Goal: Find specific page/section: Find specific page/section

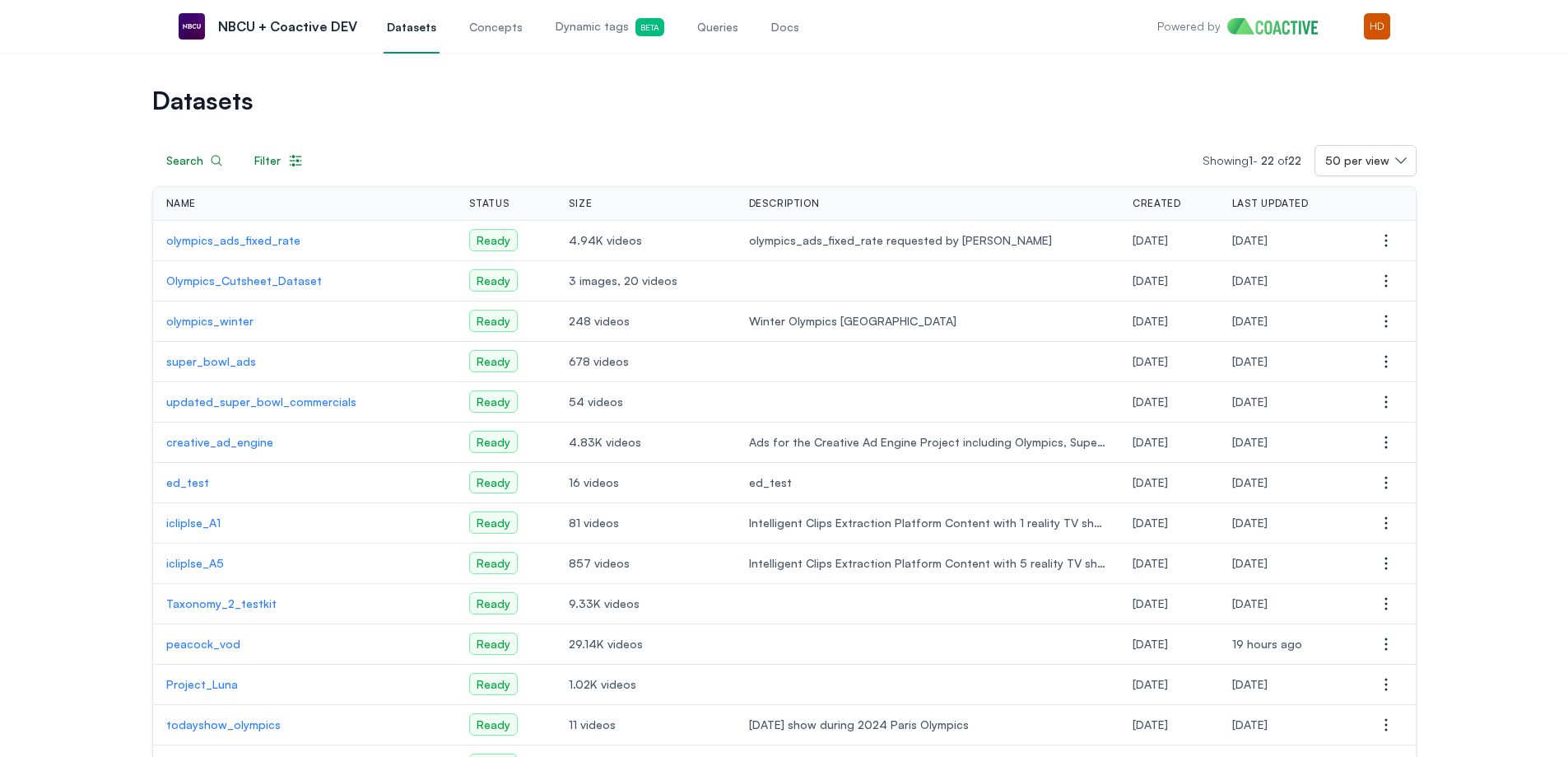
click at [581, 38] on link "Dynamic tags Beta" at bounding box center [609, 26] width 115 height 54
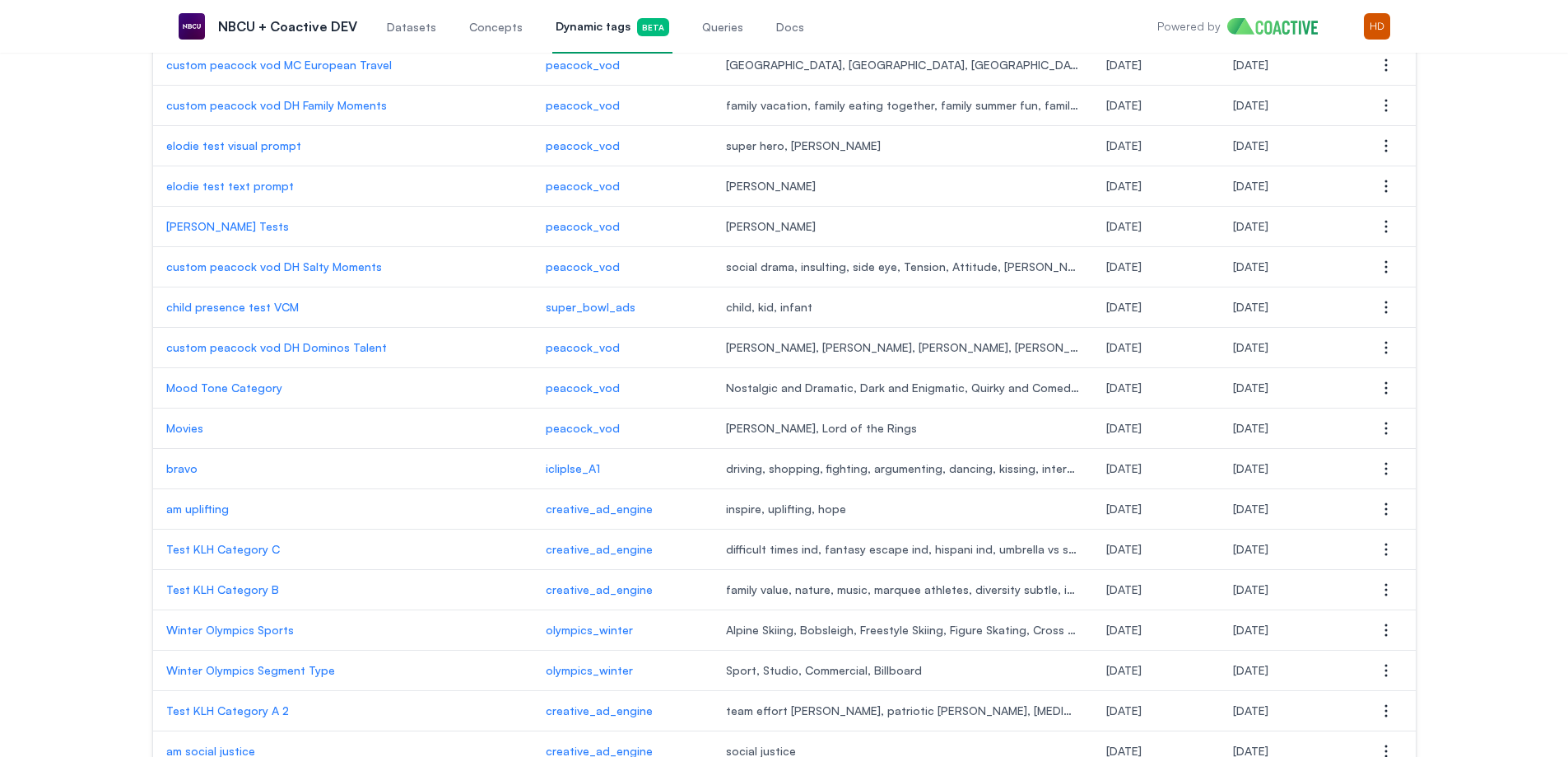
scroll to position [1625, 0]
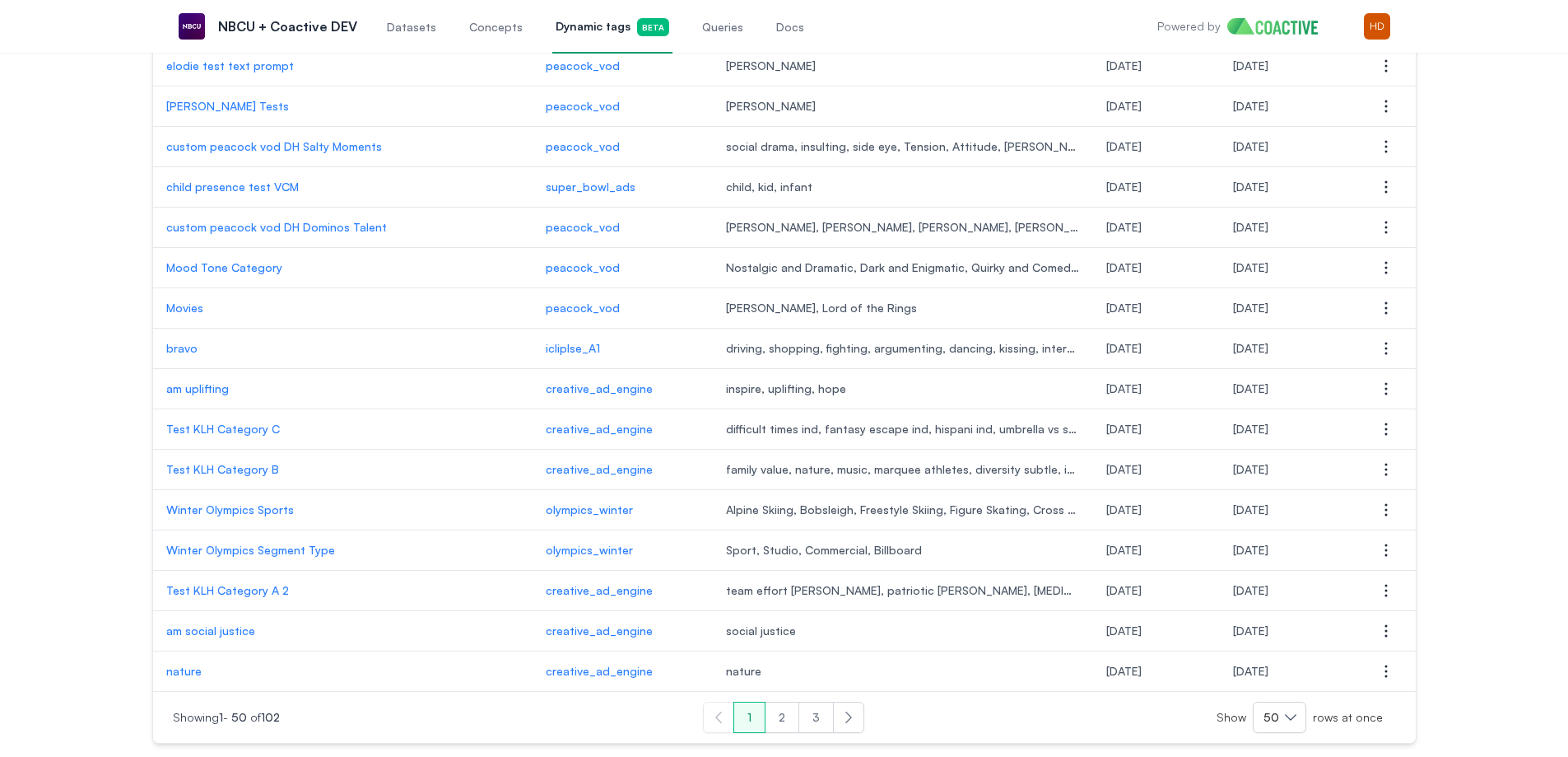
click at [781, 714] on button "2" at bounding box center [781, 717] width 35 height 32
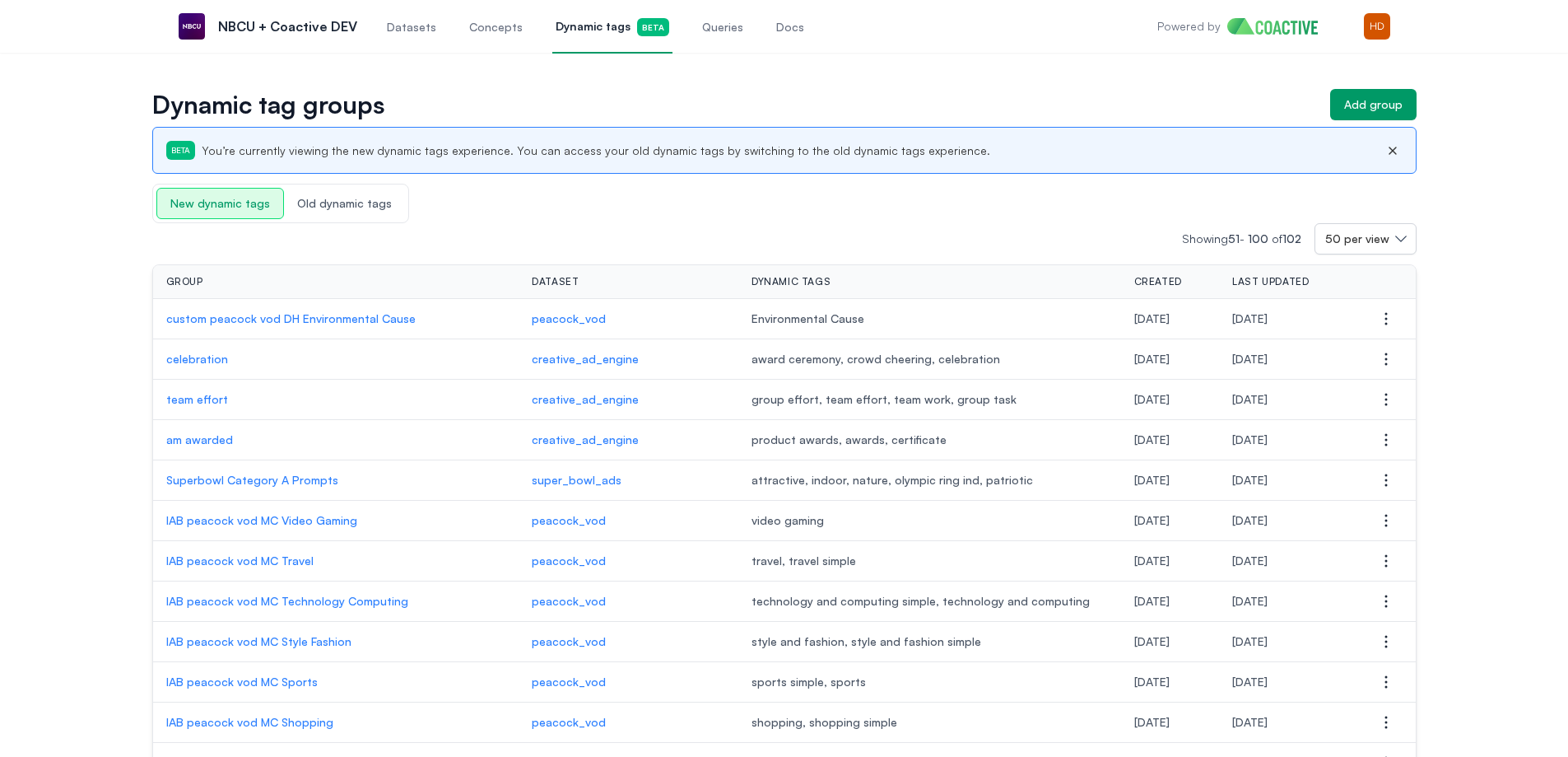
click at [349, 313] on p "custom peacock vod DH Environmental Cause" at bounding box center [335, 318] width 340 height 16
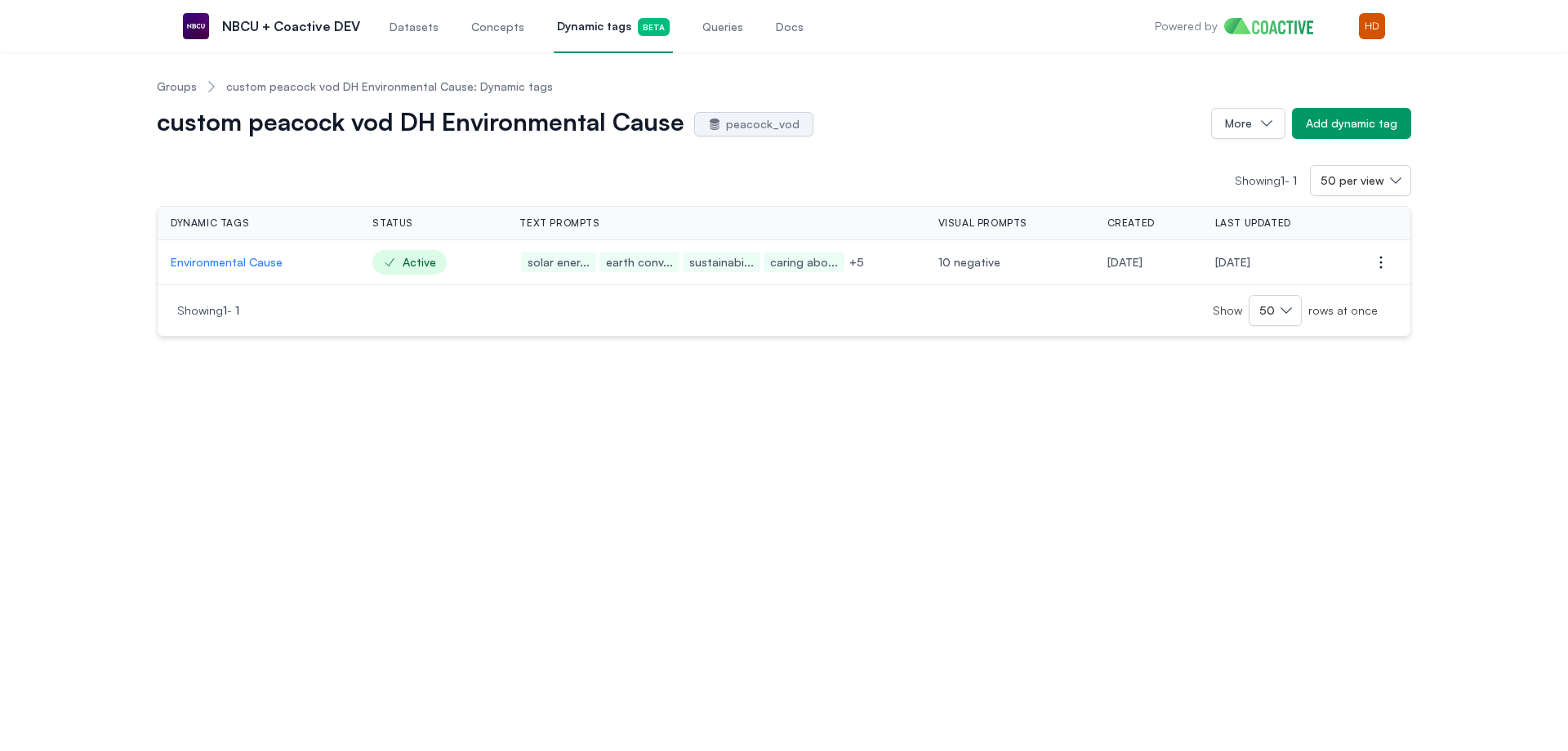
click at [263, 258] on p "Environmental Cause" at bounding box center [258, 262] width 176 height 16
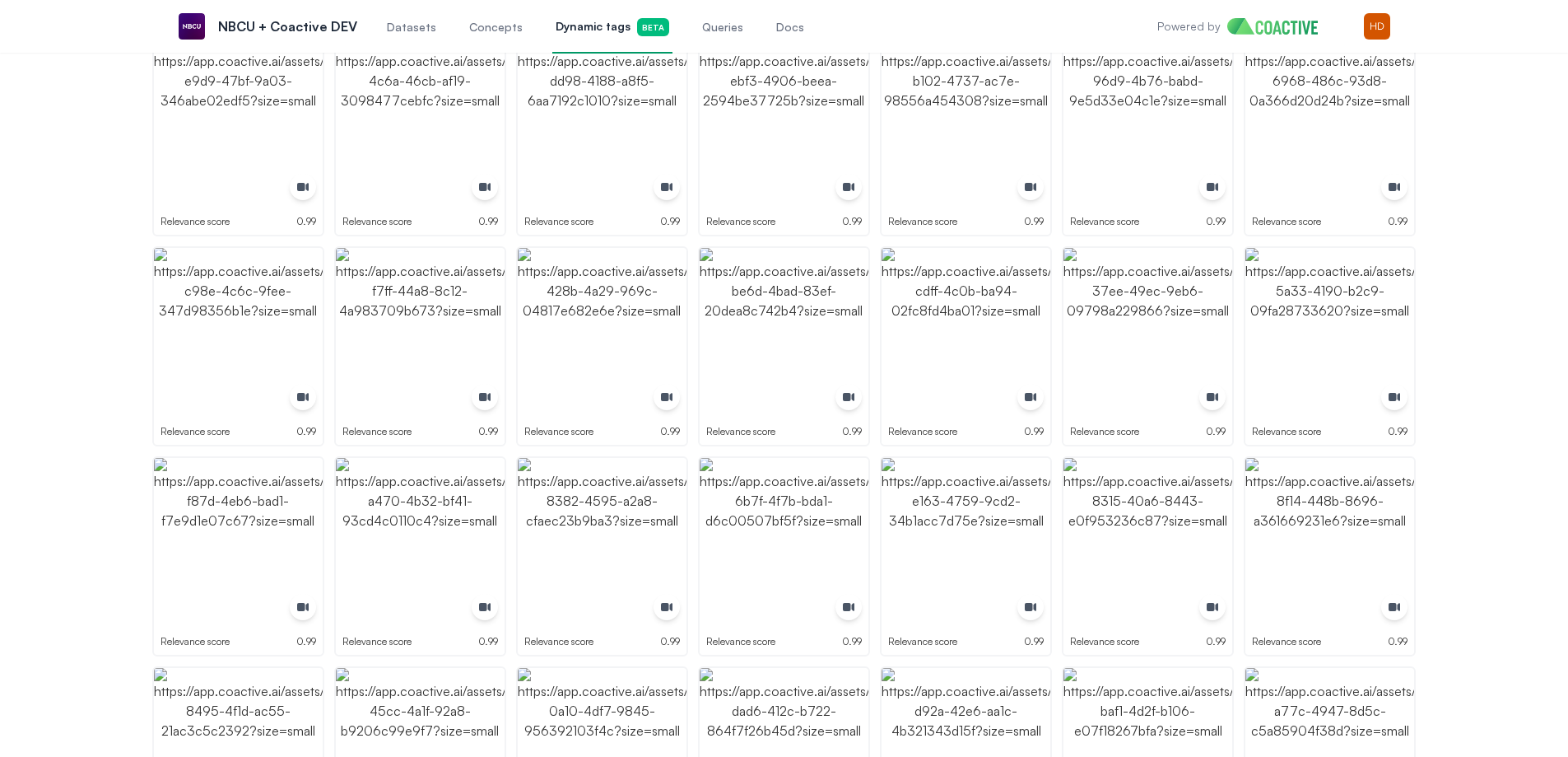
scroll to position [1317, 0]
click at [721, 515] on img "button" at bounding box center [784, 541] width 169 height 169
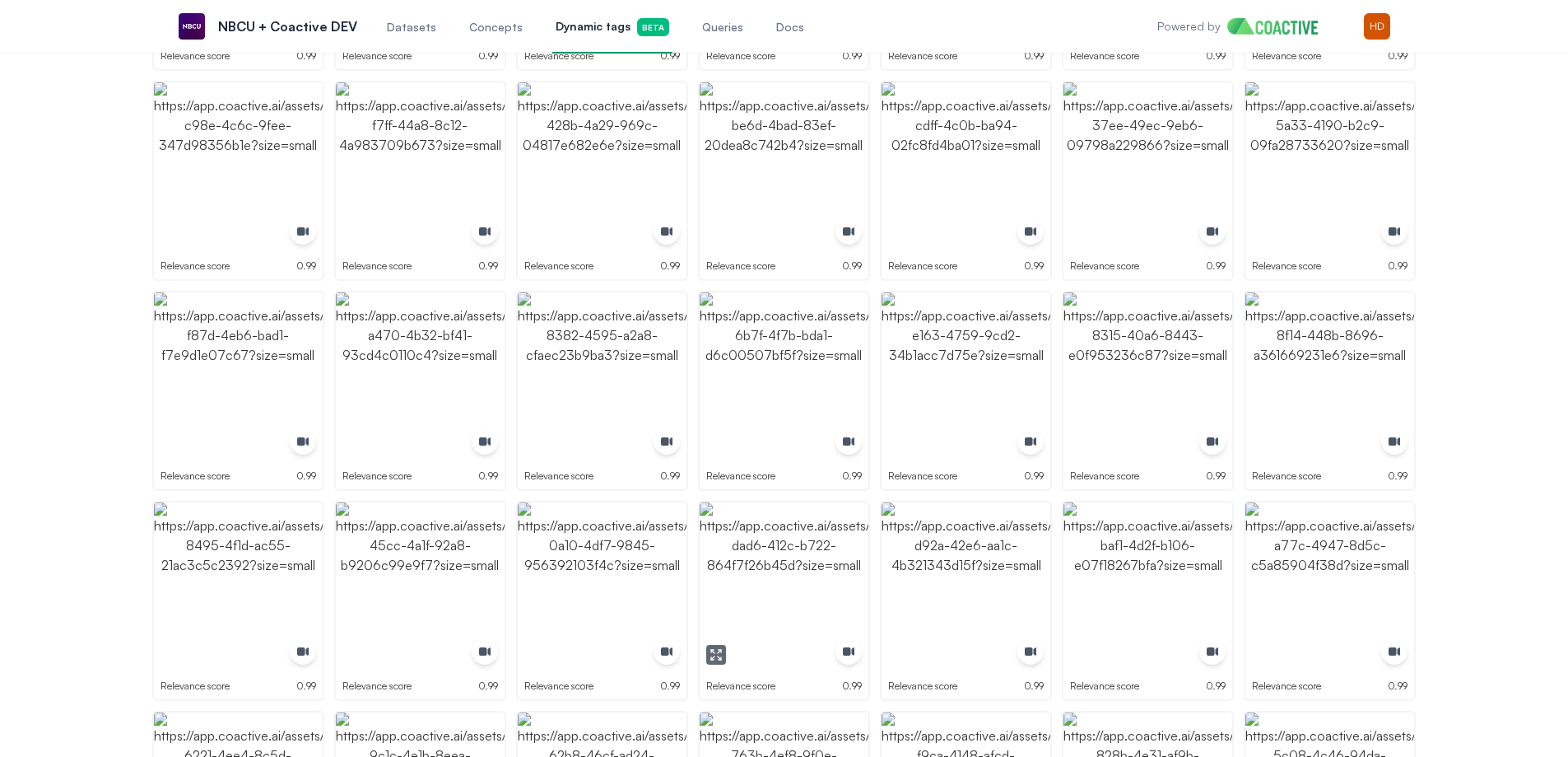
click at [721, 515] on img "button" at bounding box center [784, 587] width 169 height 169
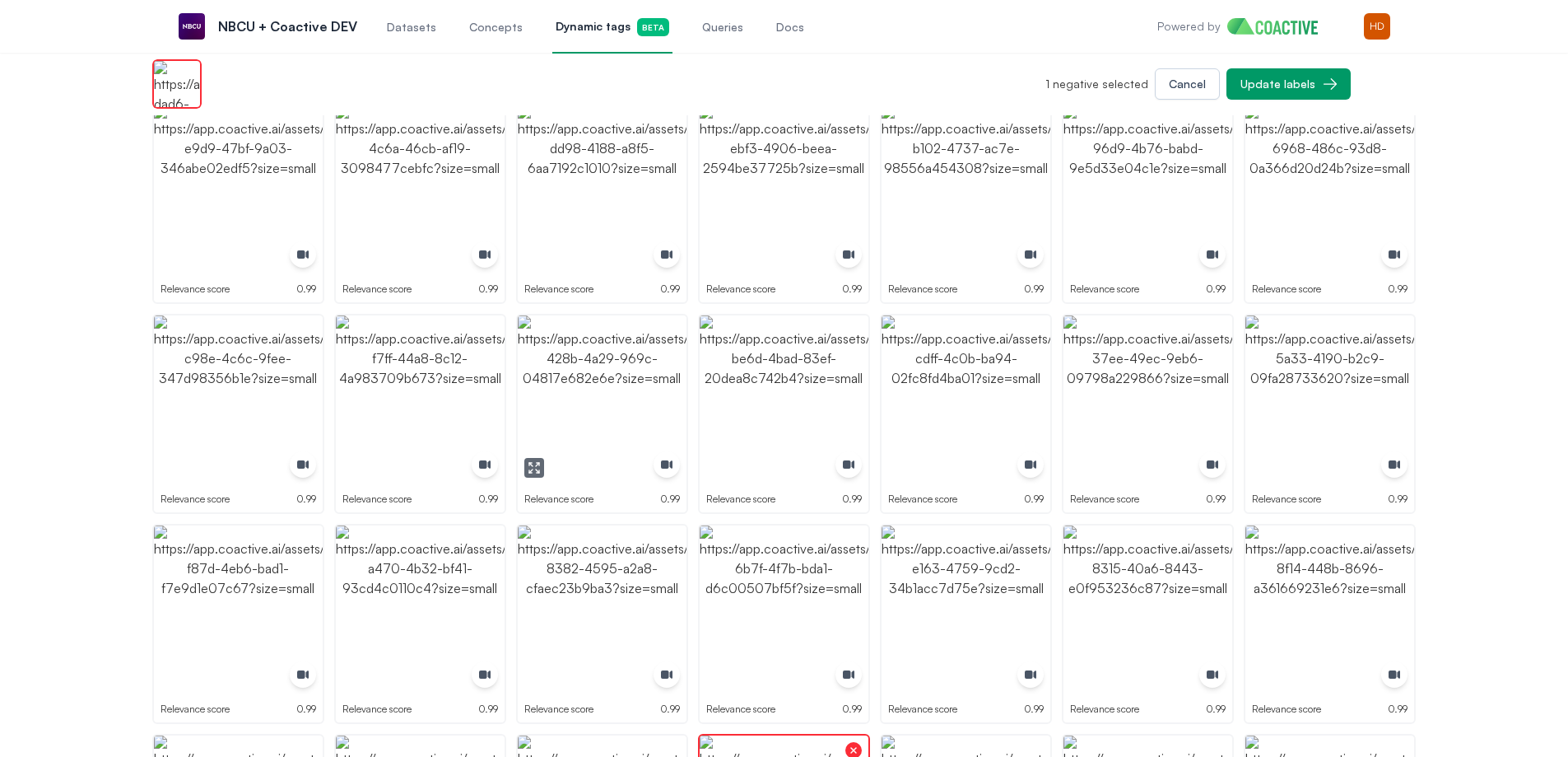
scroll to position [1482, 0]
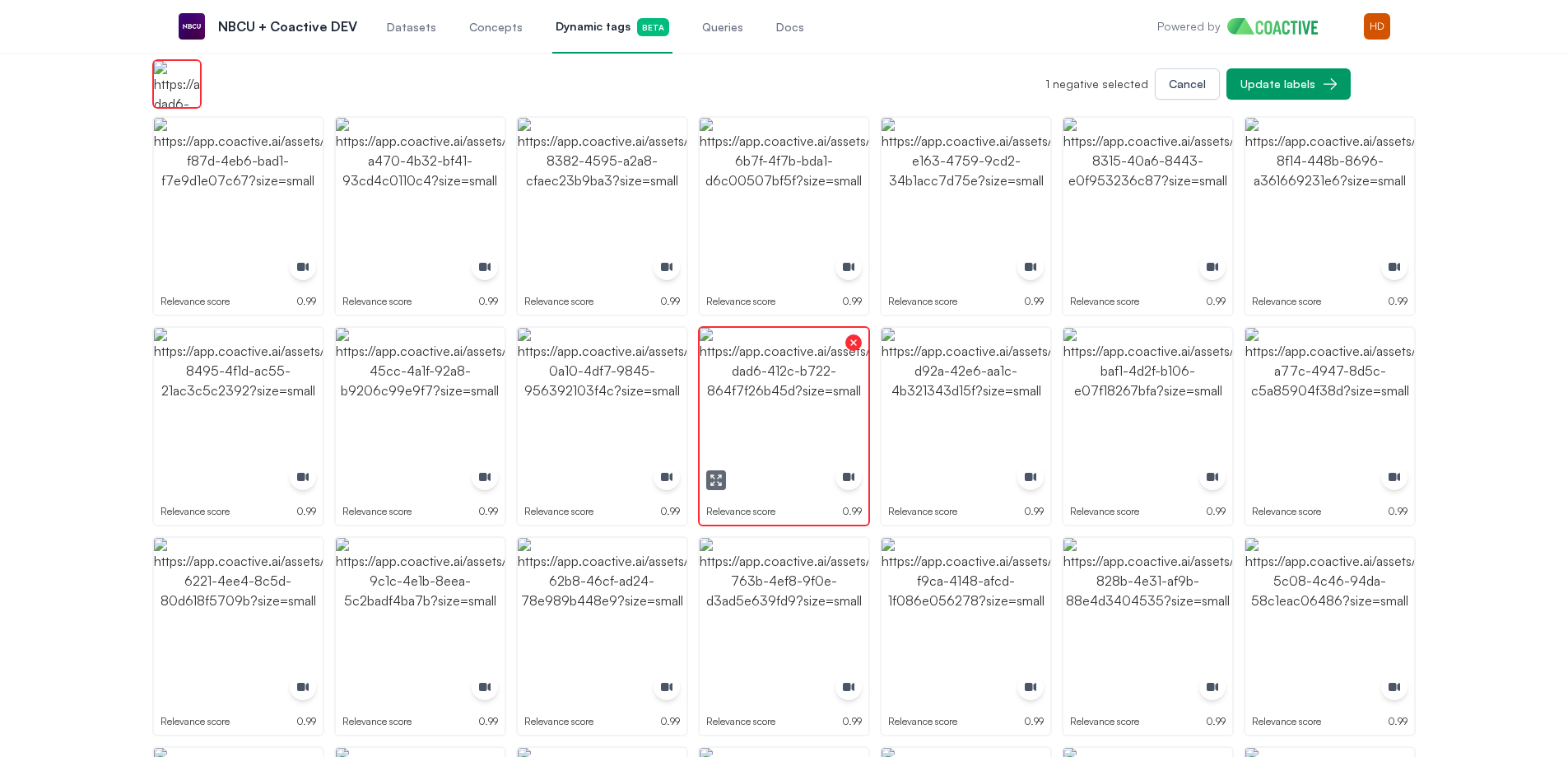
click at [717, 468] on img "button" at bounding box center [784, 412] width 169 height 169
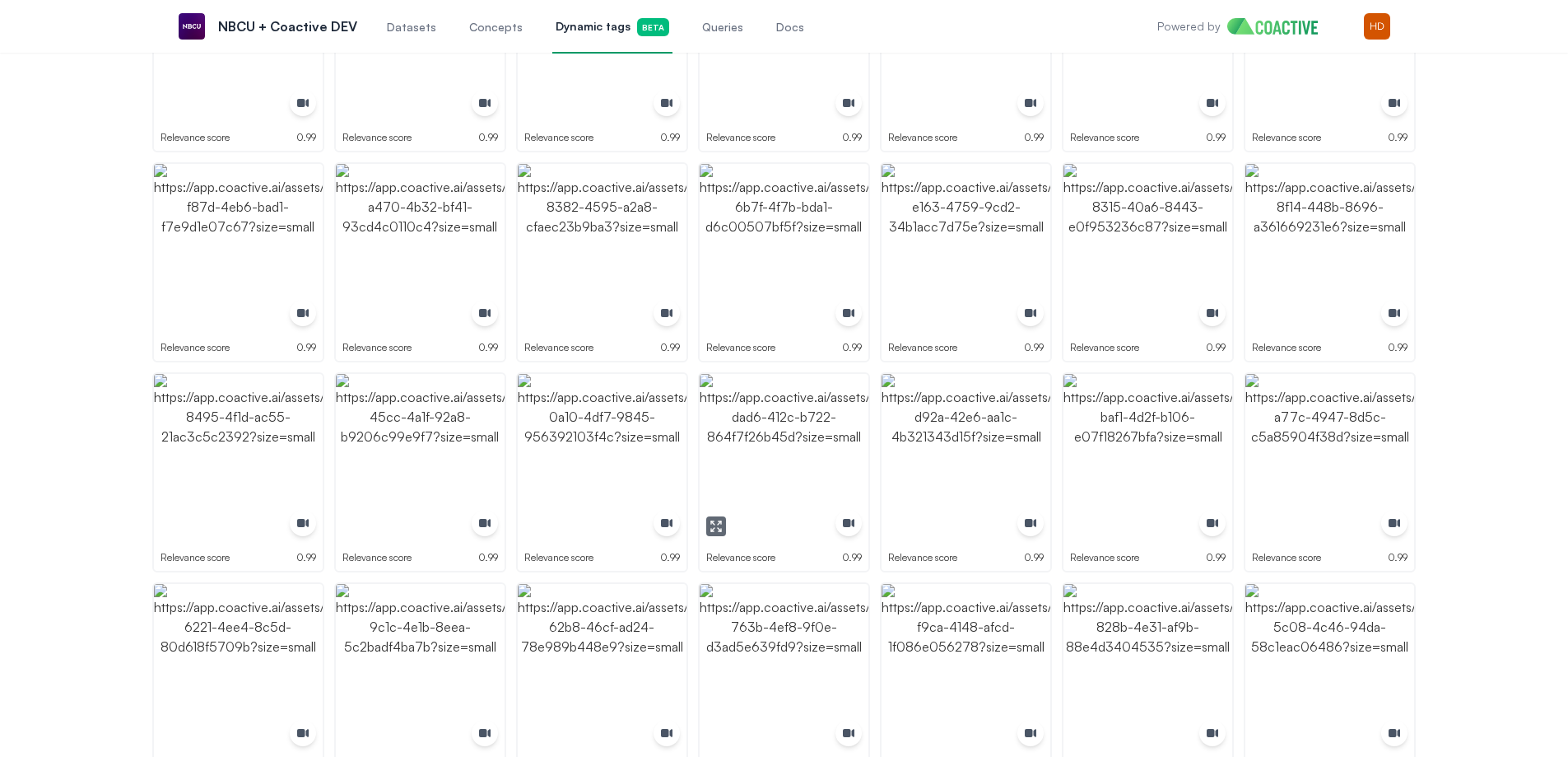
scroll to position [1528, 0]
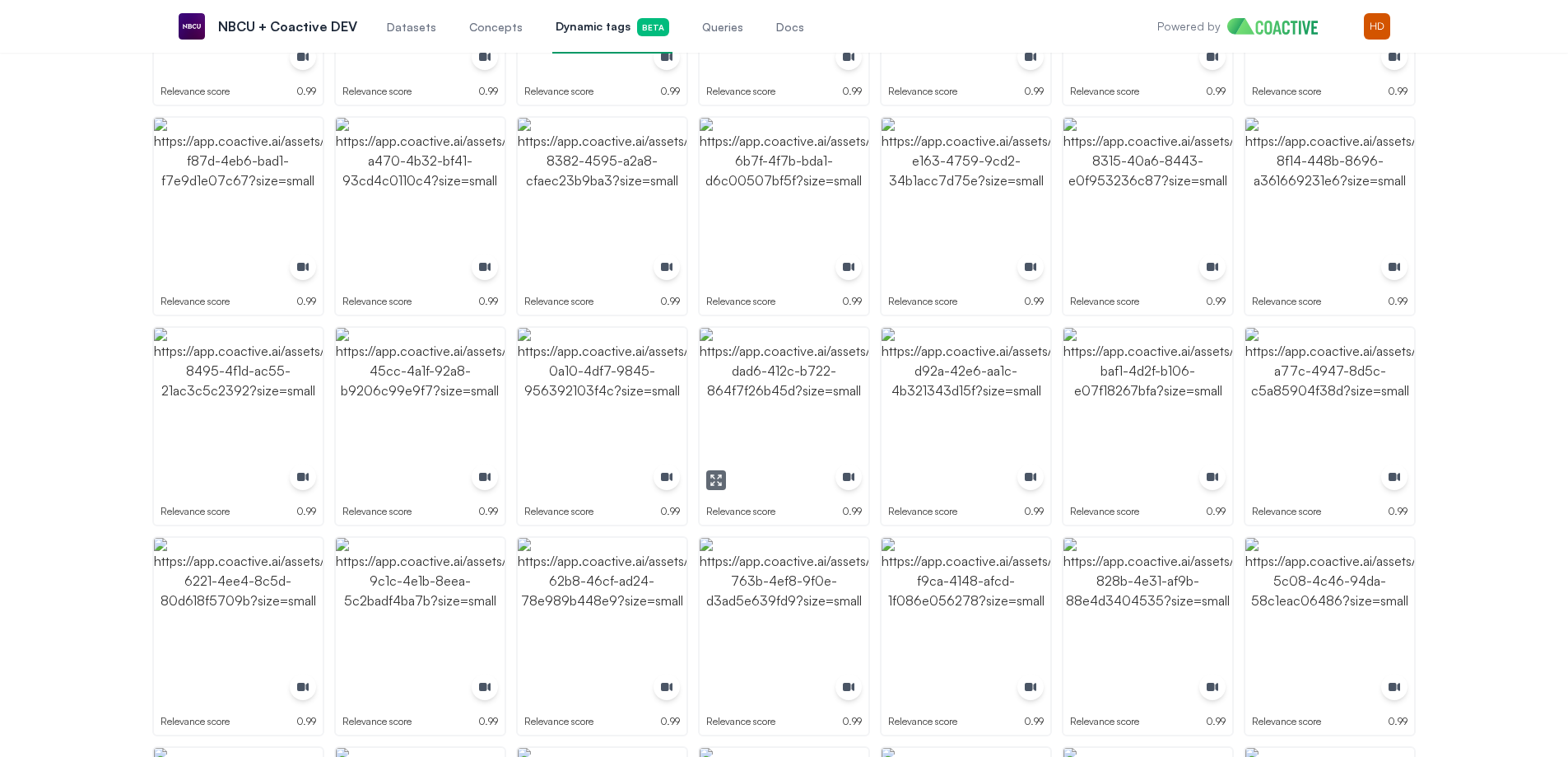
click at [717, 485] on icon "button" at bounding box center [715, 479] width 13 height 13
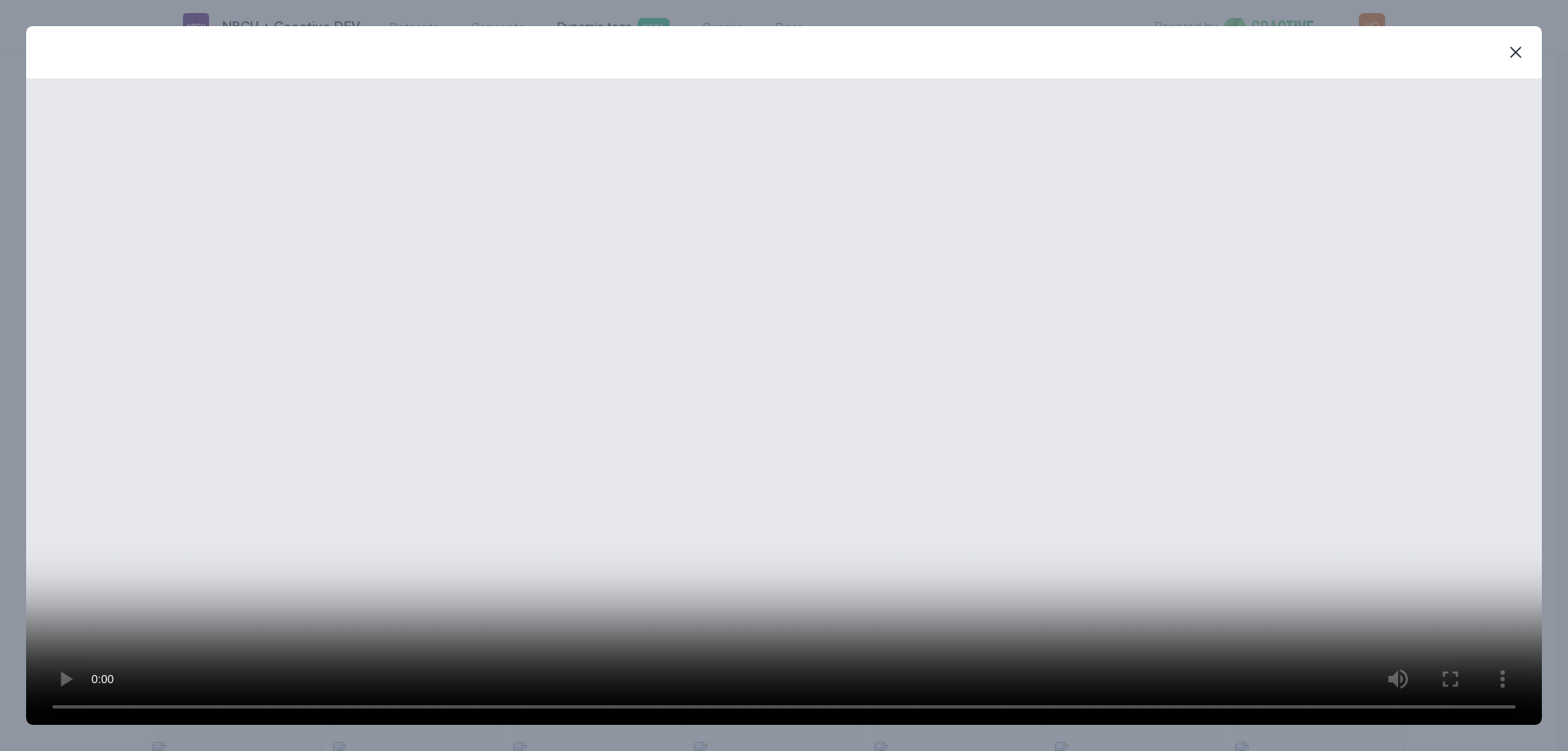
click at [18, 607] on div "close-modal" at bounding box center [784, 375] width 1568 height 751
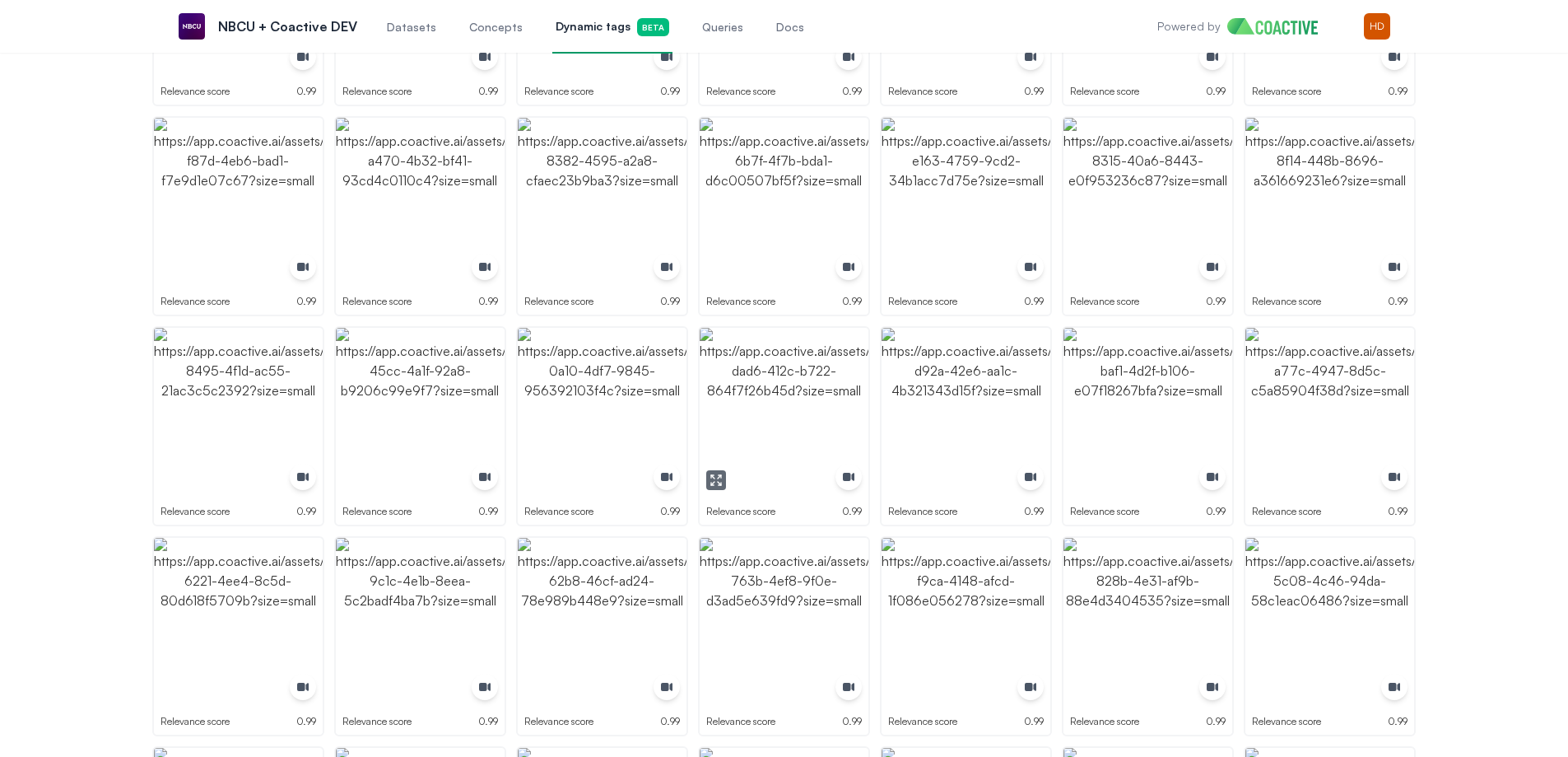
click at [750, 378] on img "button" at bounding box center [784, 412] width 169 height 169
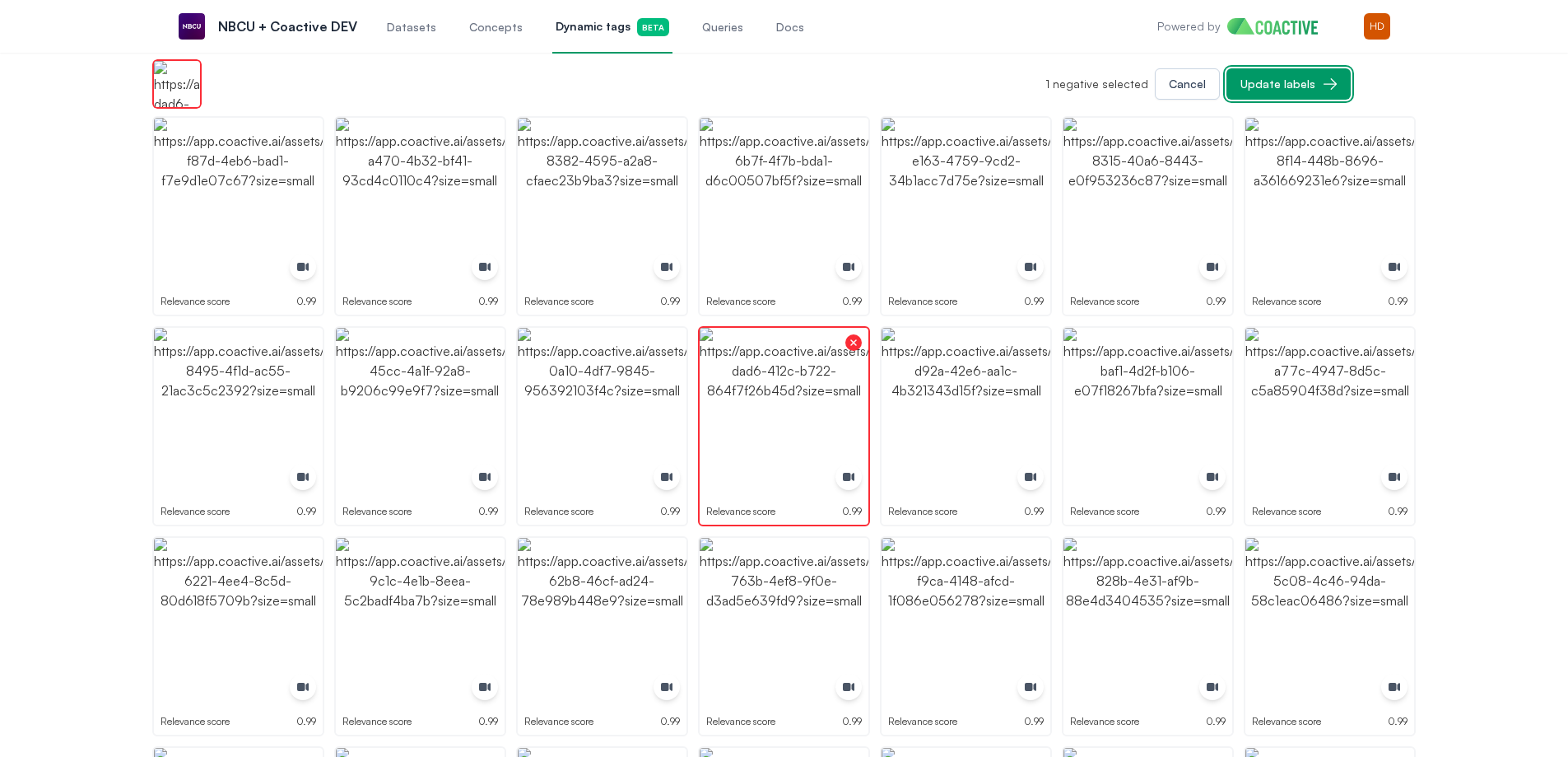
click at [1332, 85] on icon "button" at bounding box center [1330, 83] width 16 height 16
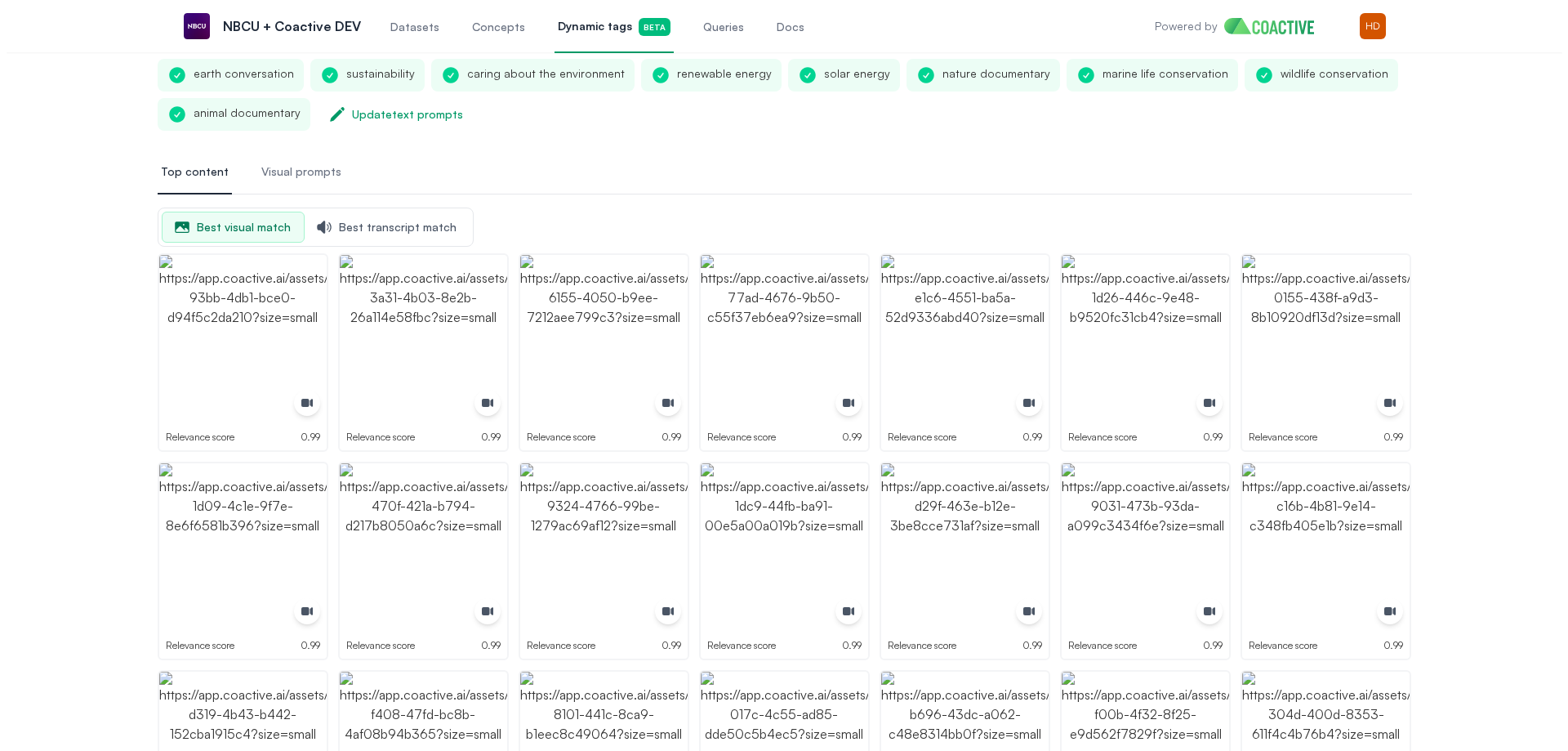
scroll to position [0, 0]
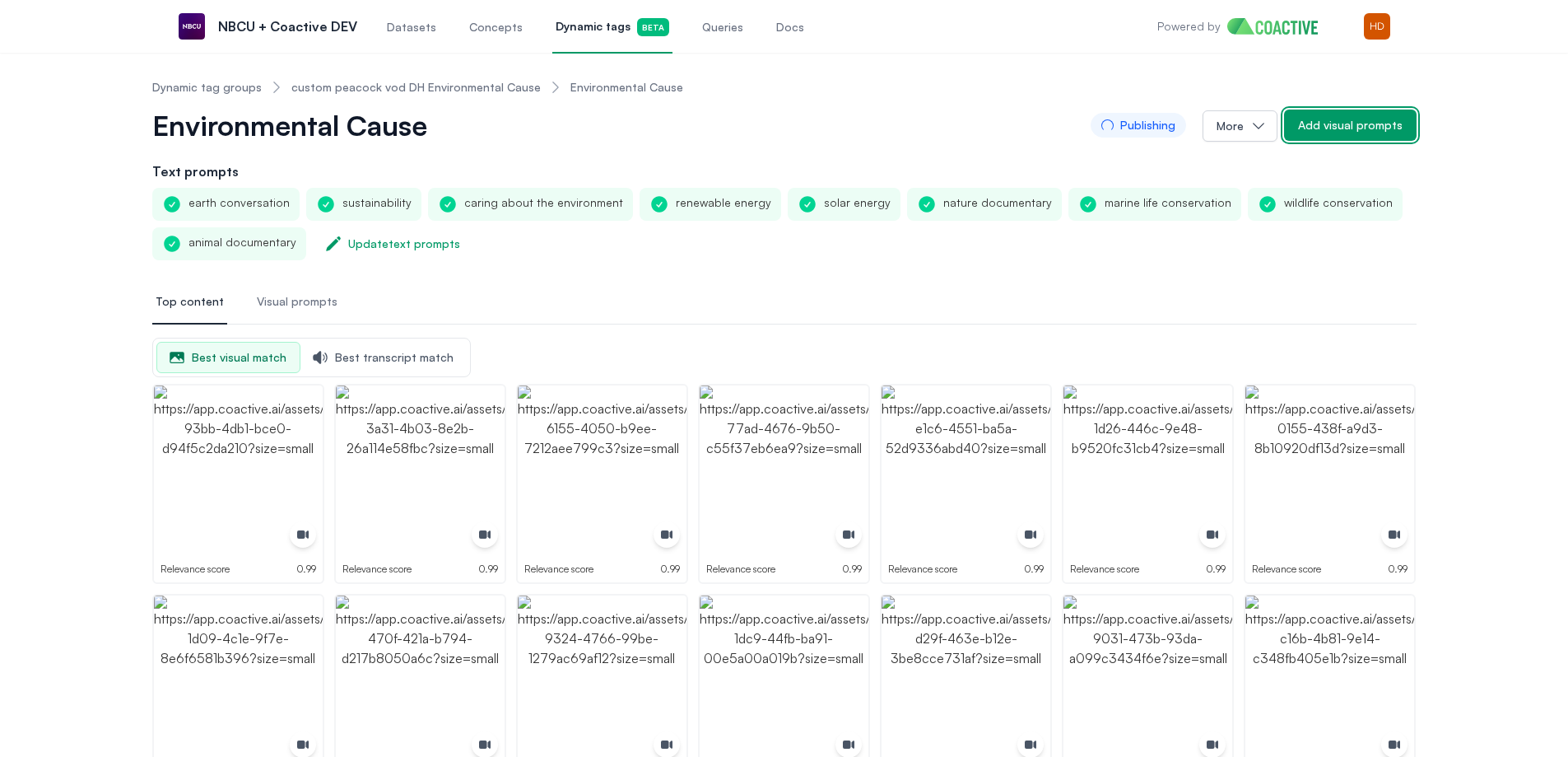
click at [1370, 126] on div "Add visual prompts" at bounding box center [1350, 124] width 105 height 16
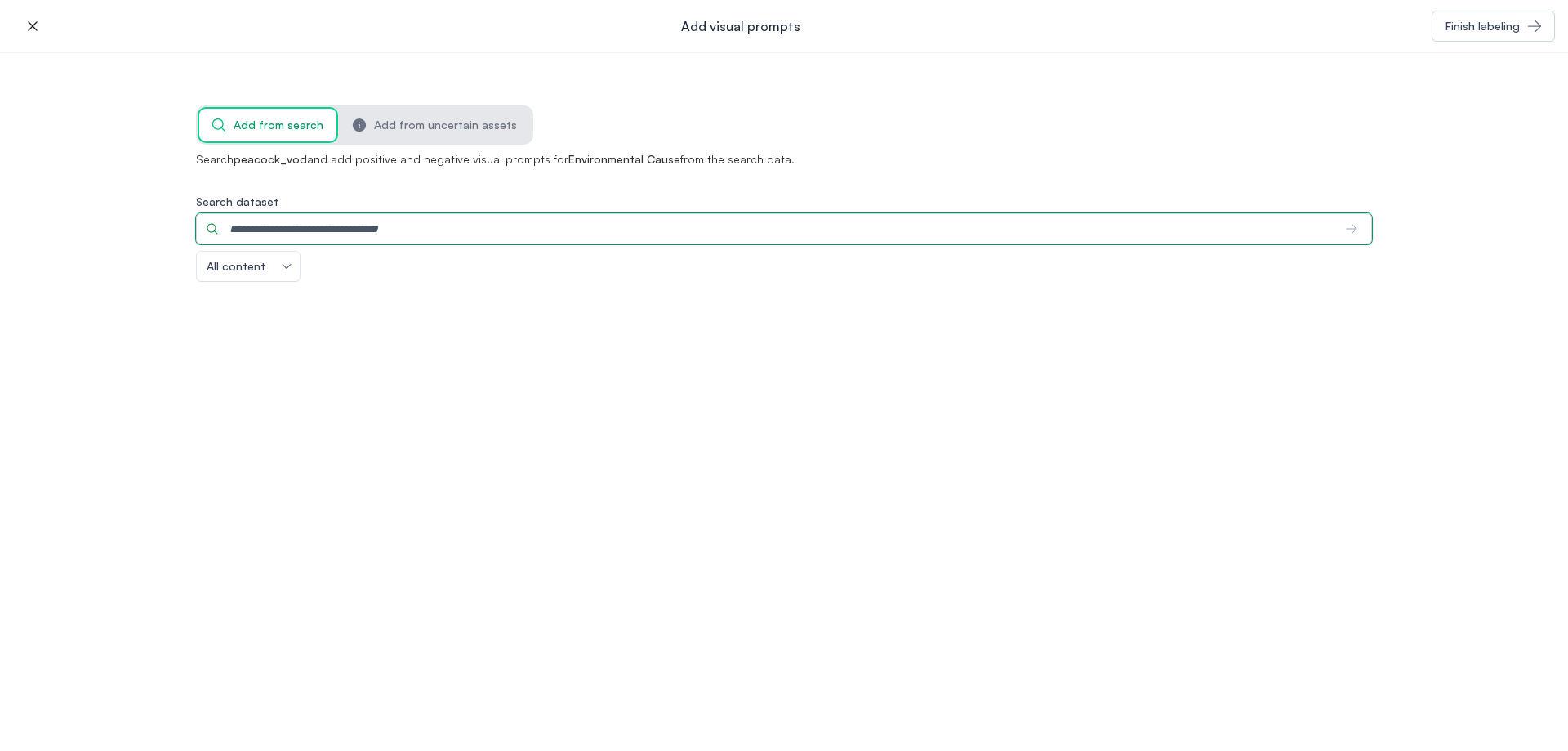
click at [845, 223] on input "Search dataset" at bounding box center [764, 228] width 1137 height 31
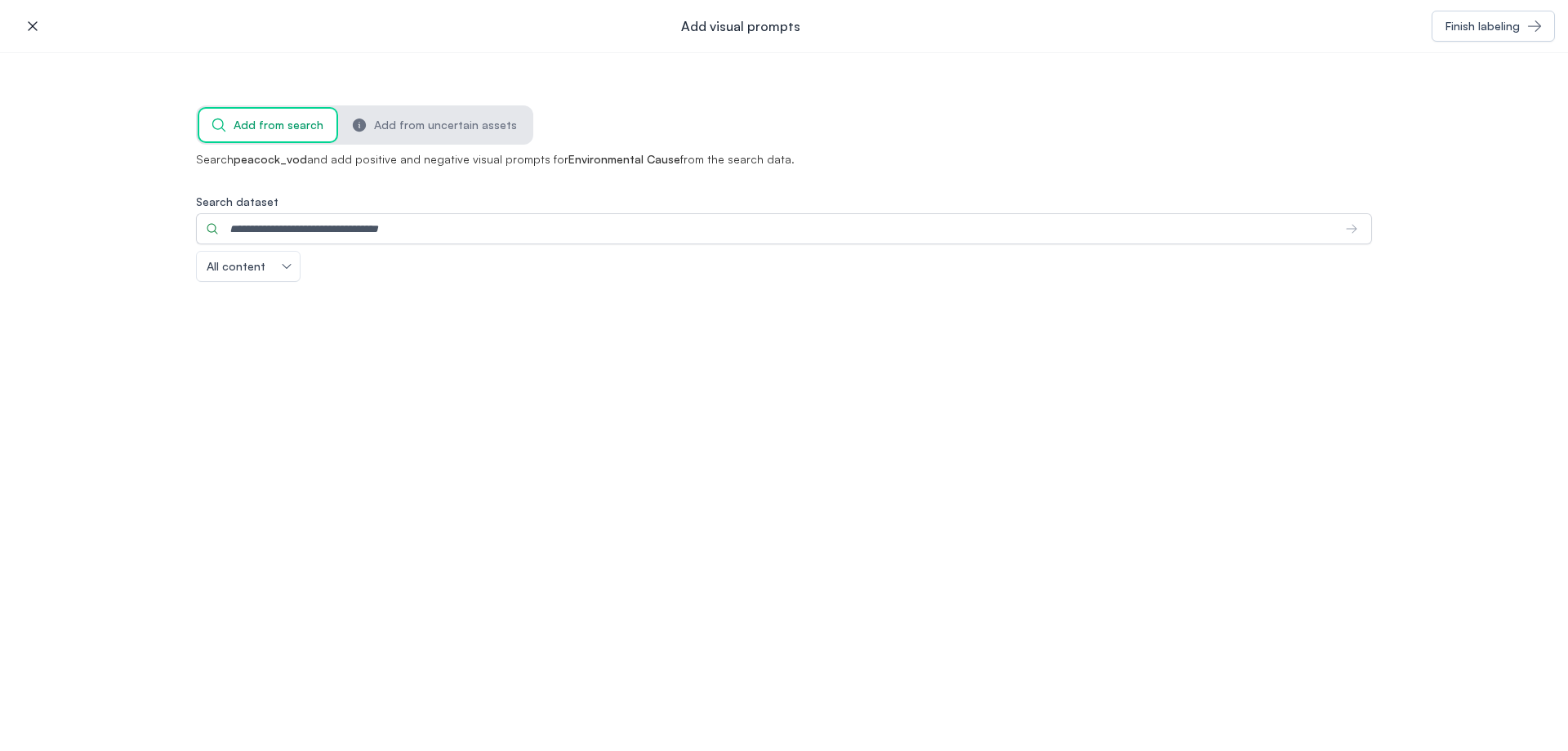
click at [26, 21] on icon "button" at bounding box center [32, 25] width 16 height 16
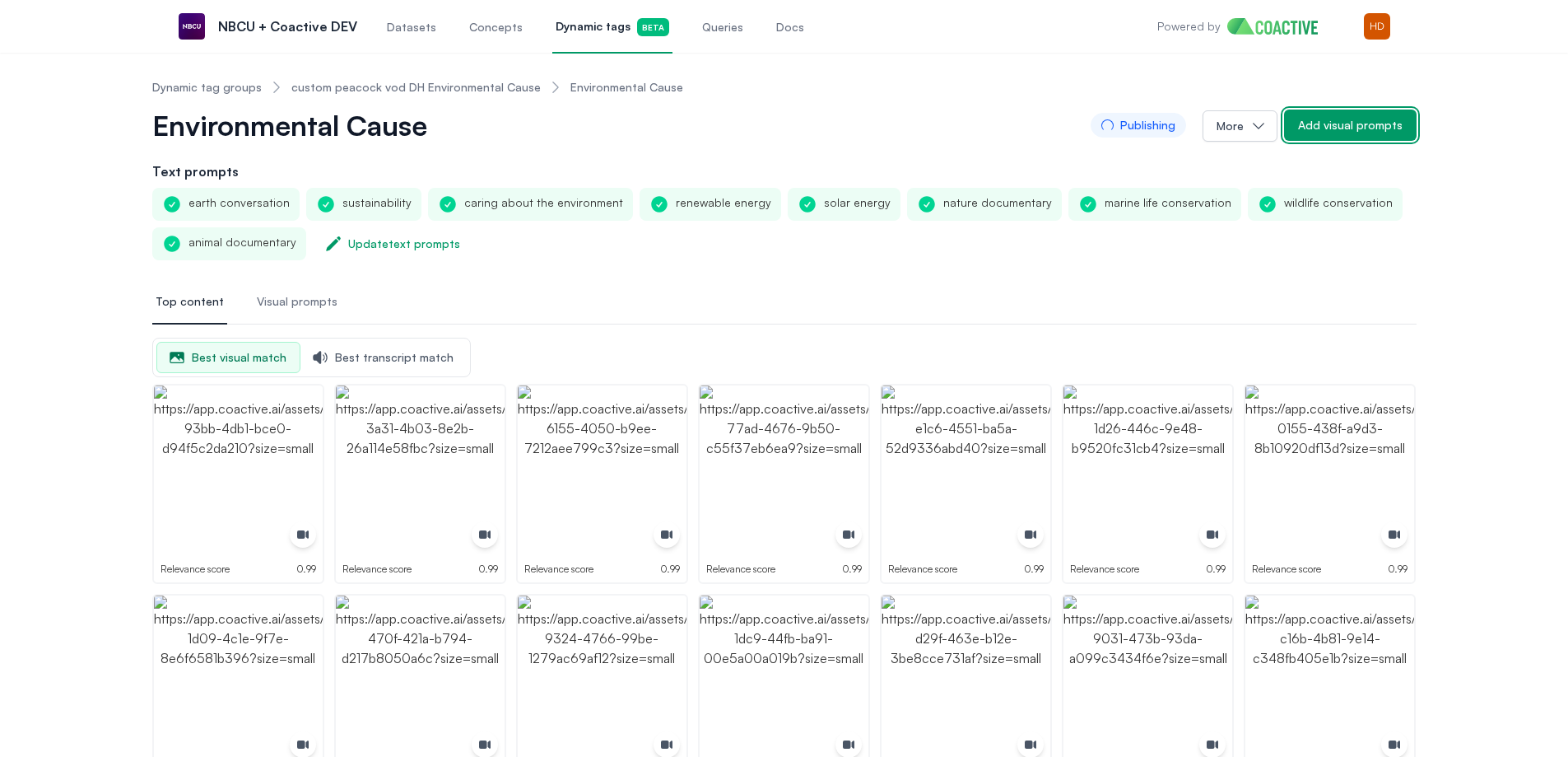
click at [1381, 112] on button "Add visual prompts" at bounding box center [1350, 125] width 133 height 32
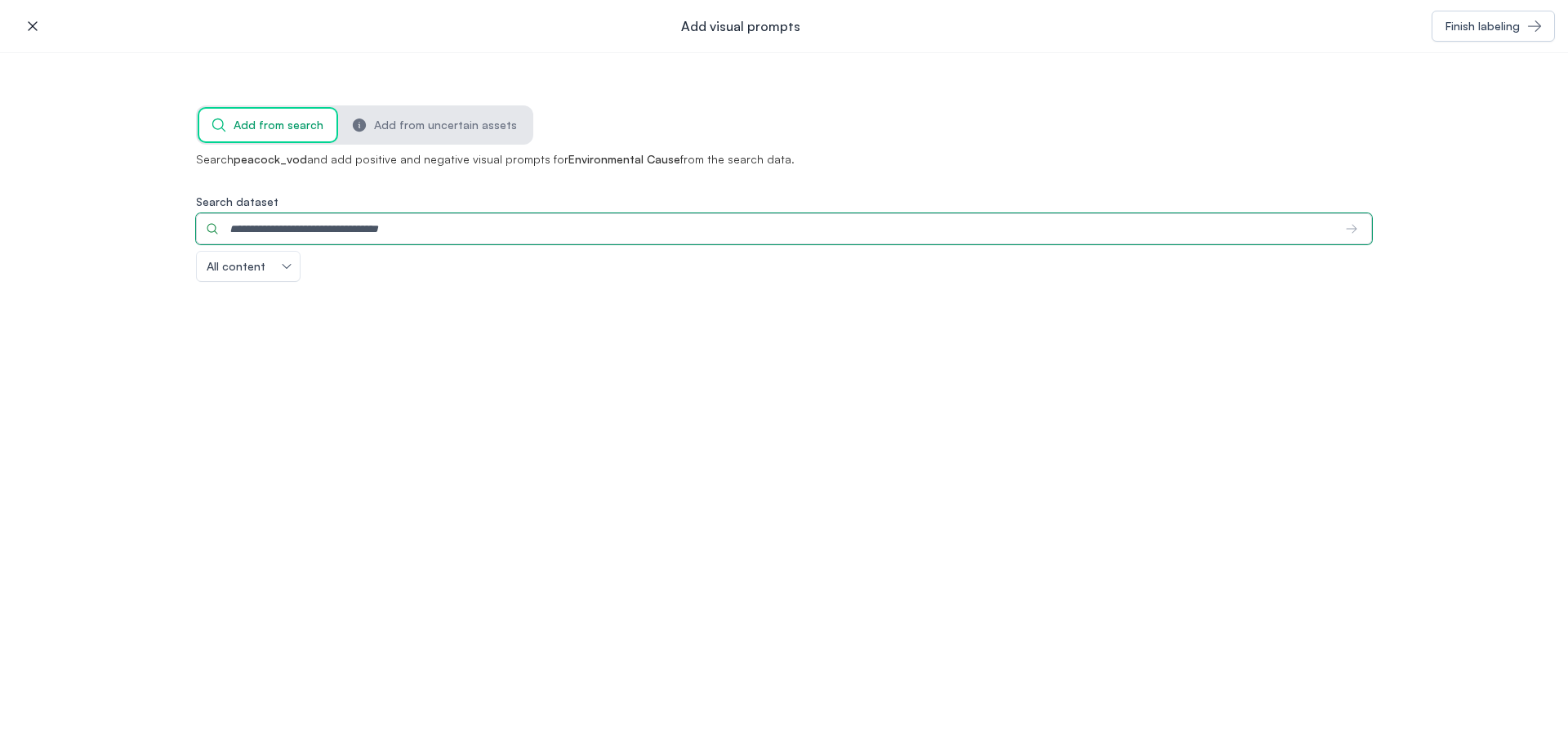
click at [753, 234] on input "Search dataset" at bounding box center [764, 228] width 1137 height 31
type input "**********"
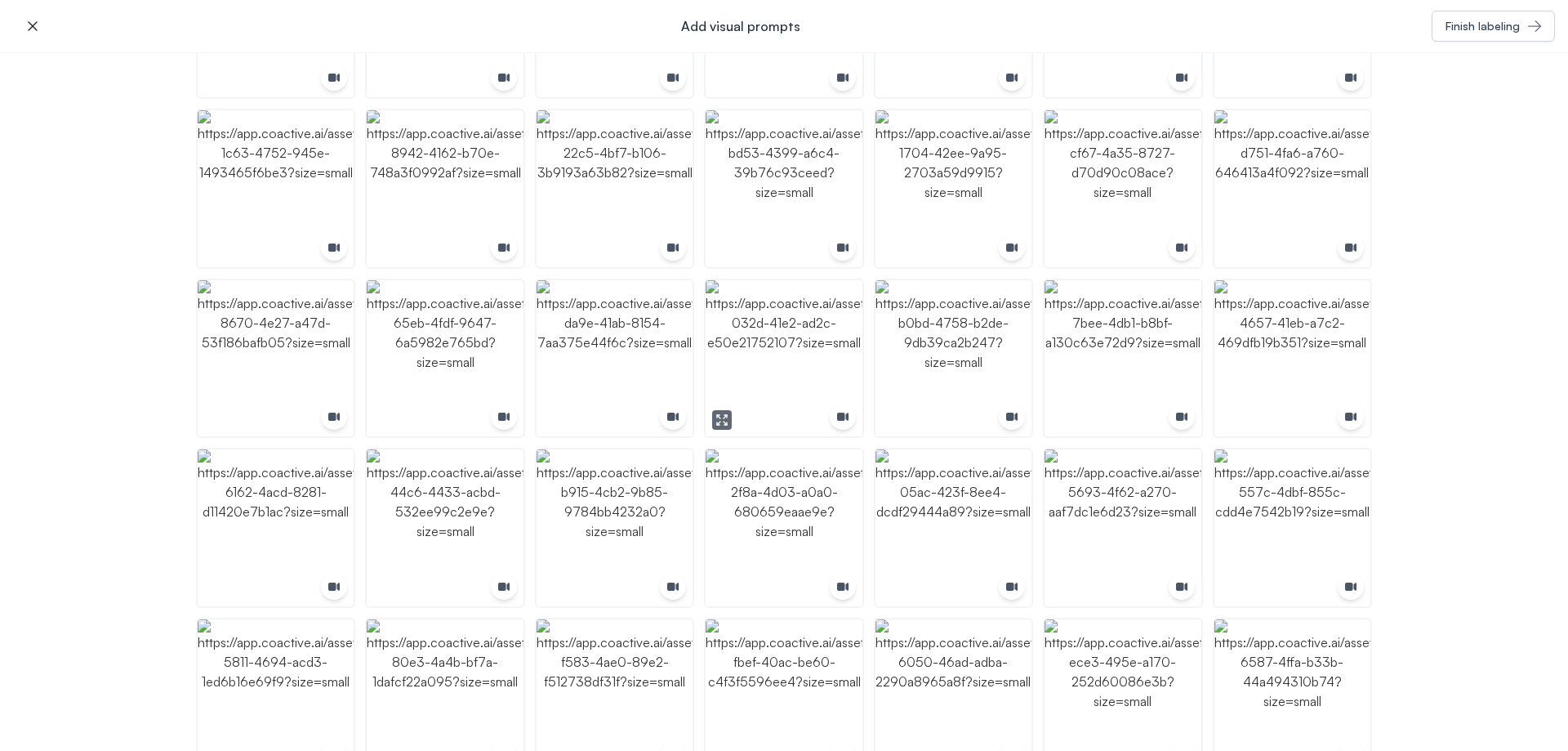
scroll to position [980, 0]
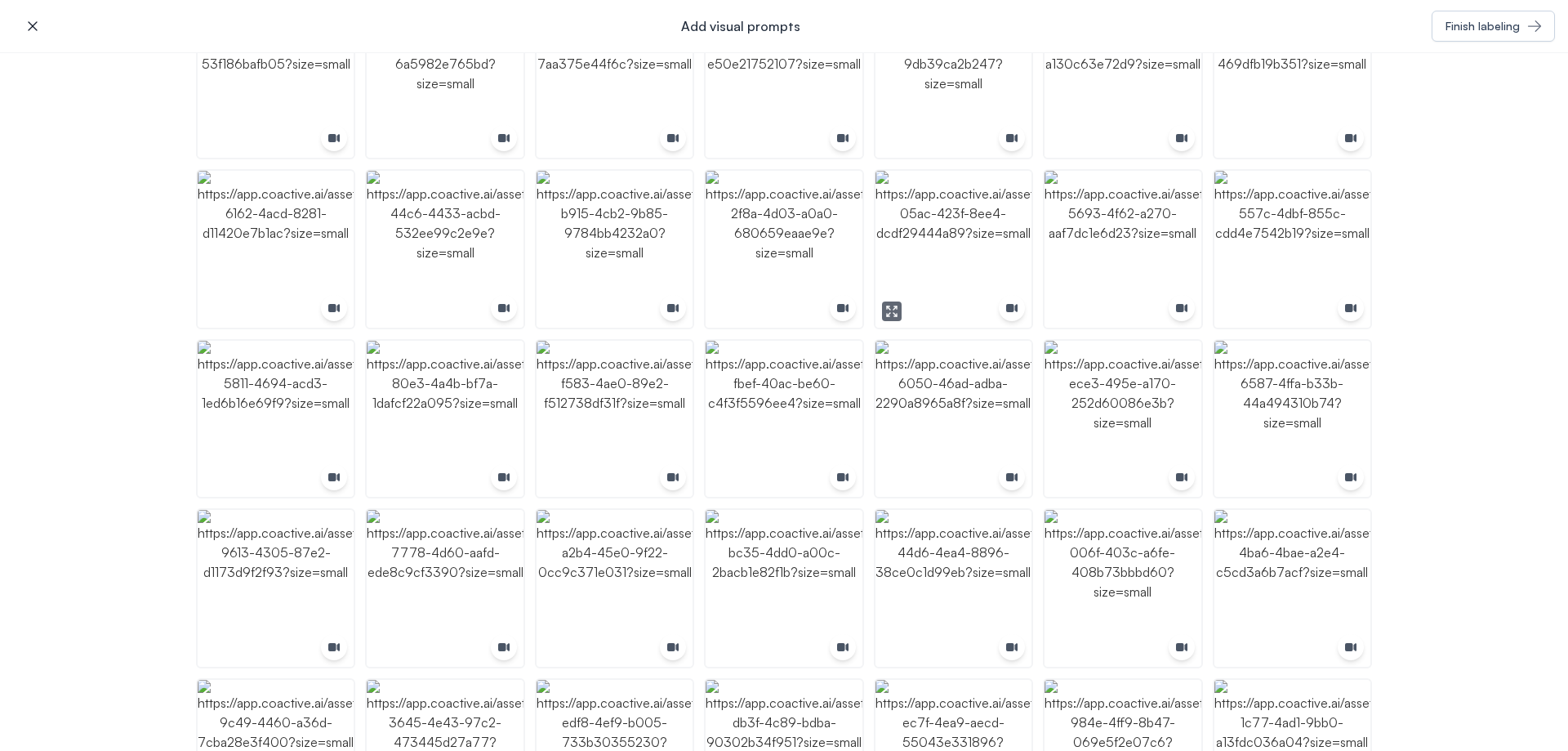
click at [932, 240] on img "button" at bounding box center [953, 248] width 156 height 156
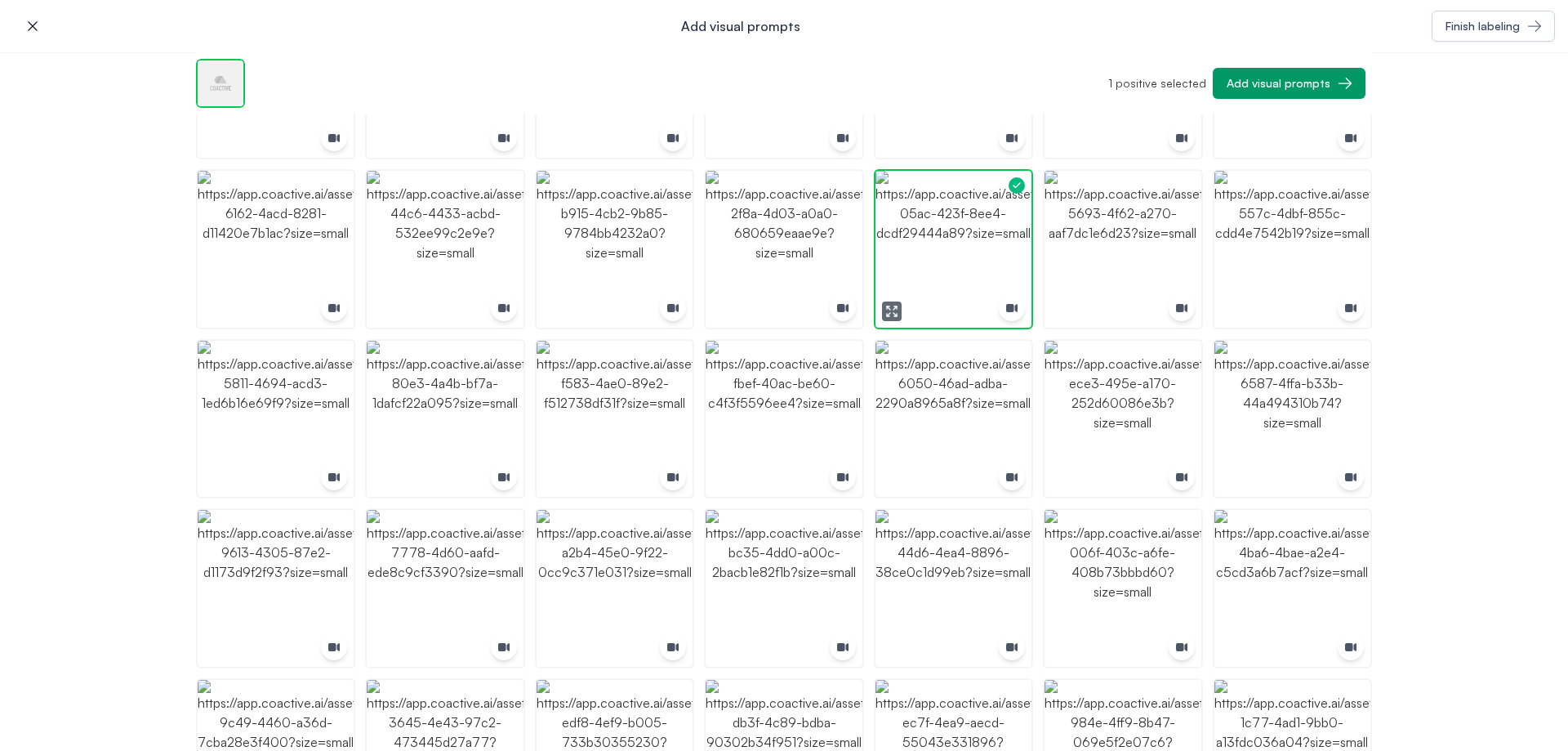
click at [932, 240] on img "button" at bounding box center [953, 248] width 156 height 156
